Goal: Submit feedback/report problem: Submit feedback/report problem

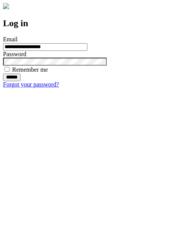
click at [20, 81] on input "******" at bounding box center [11, 78] width 17 height 8
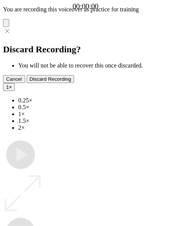
type input "**********"
